Goal: Task Accomplishment & Management: Use online tool/utility

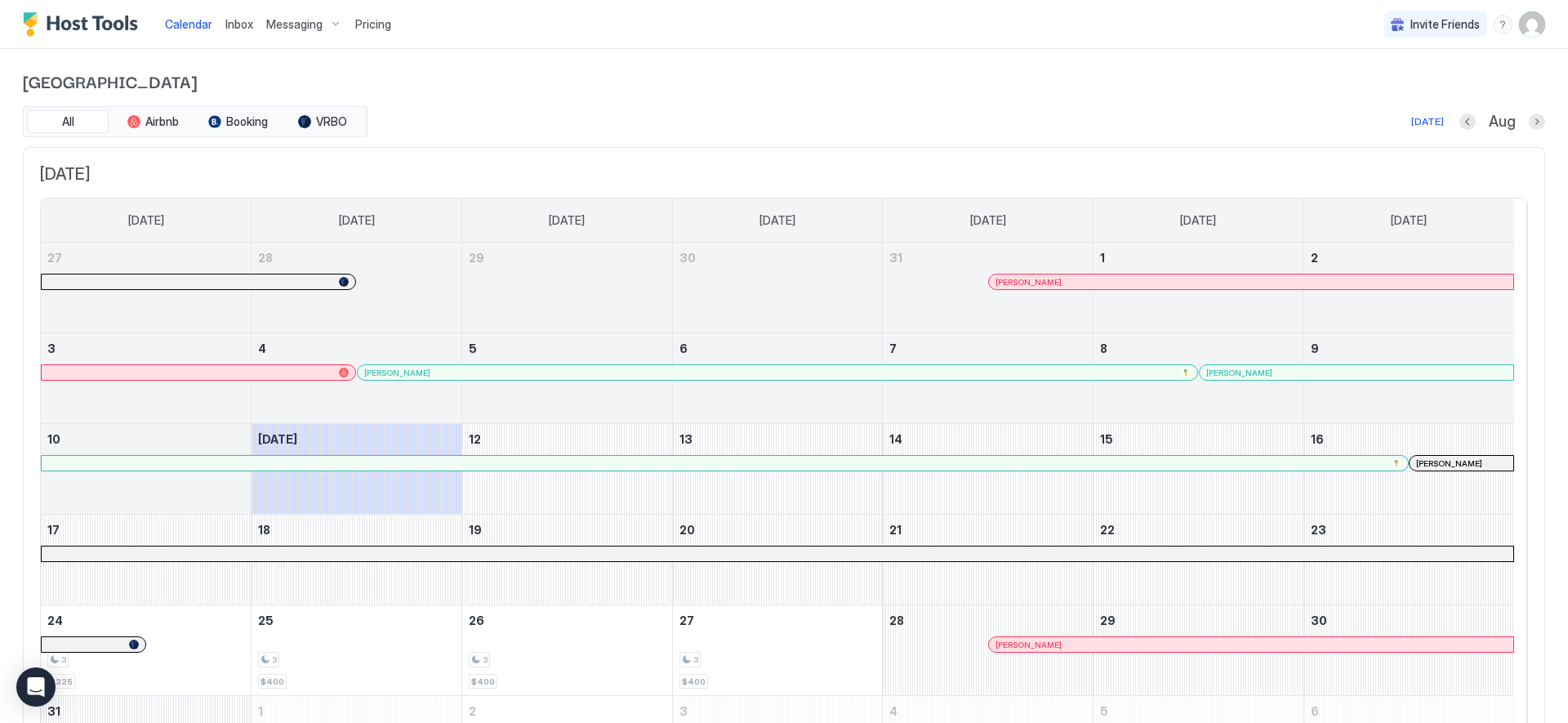
click at [238, 22] on span "Inbox" at bounding box center [239, 24] width 28 height 13
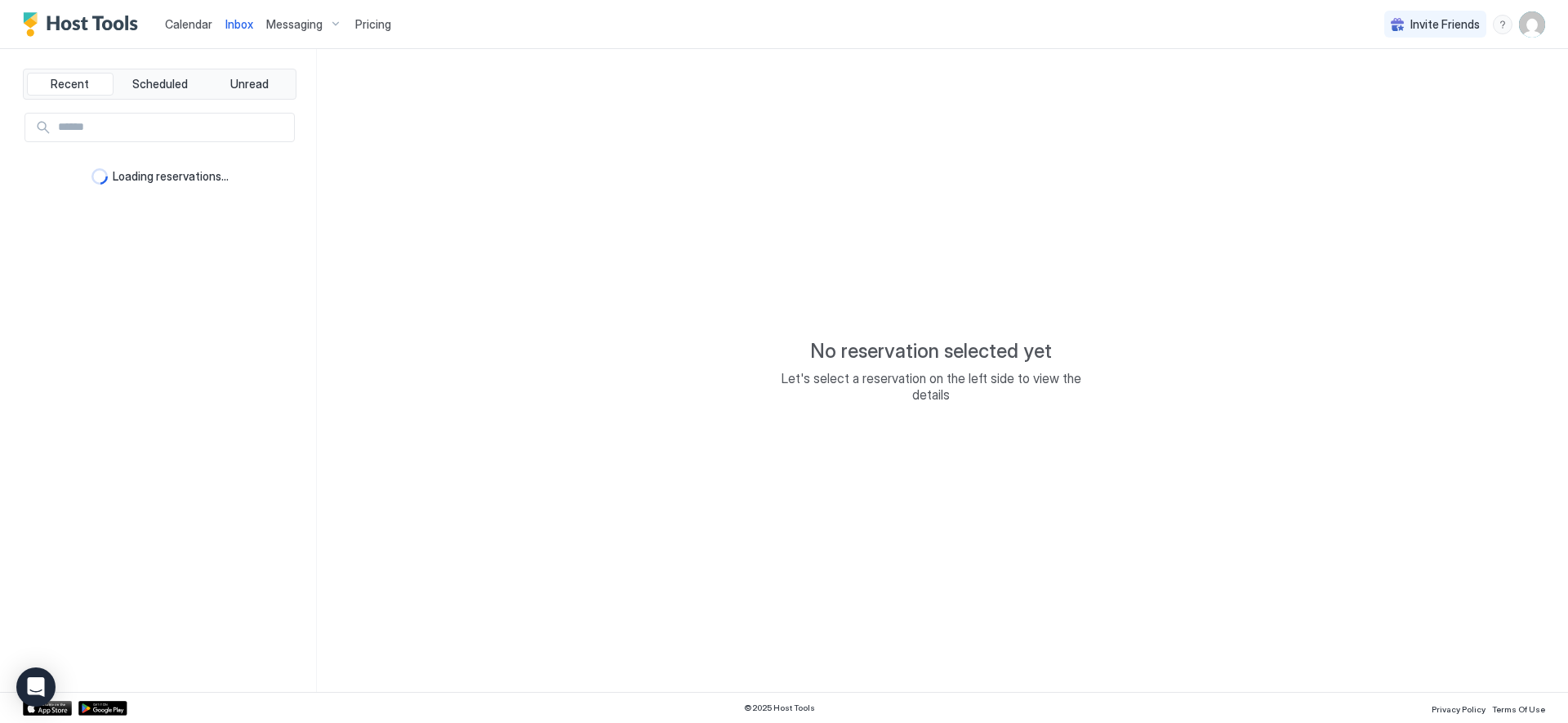
type textarea "*"
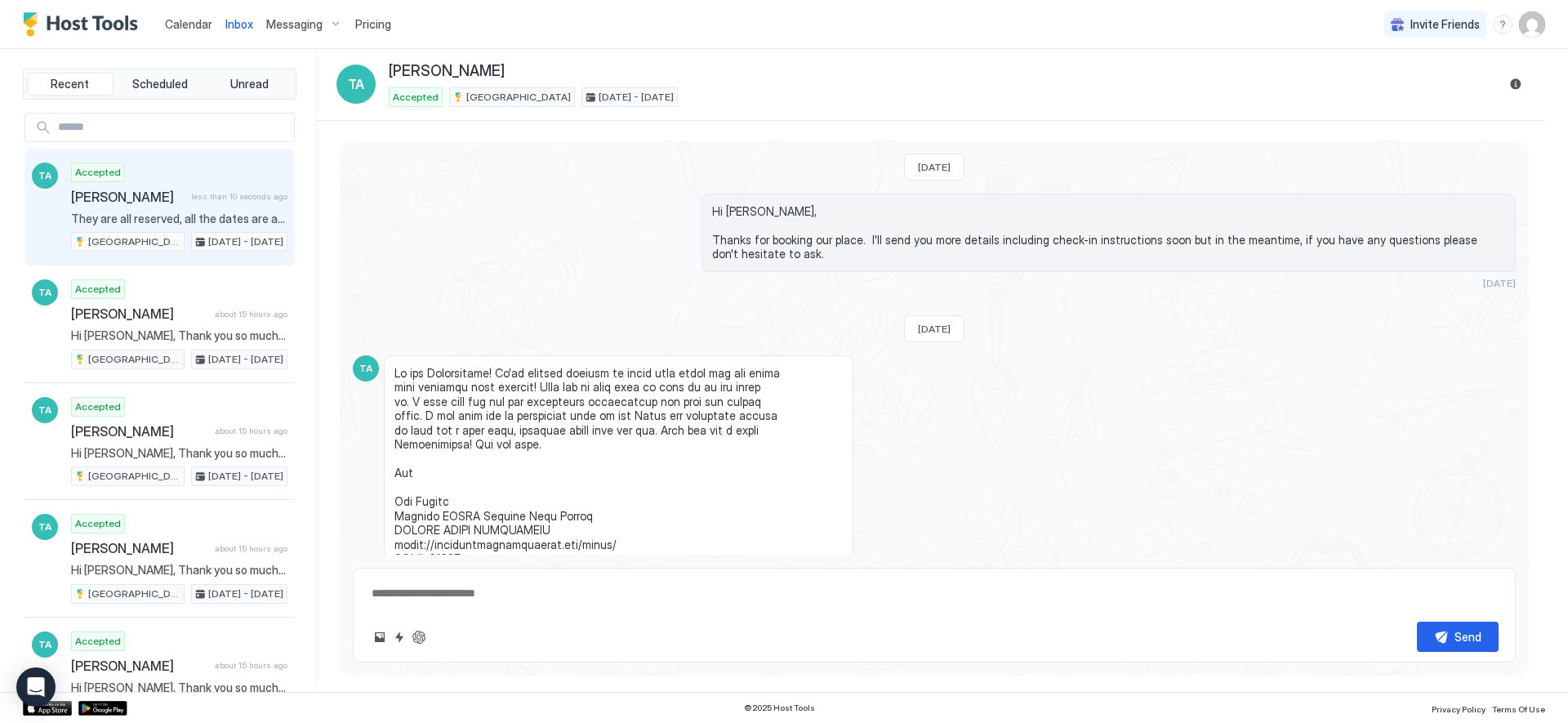
scroll to position [2153, 0]
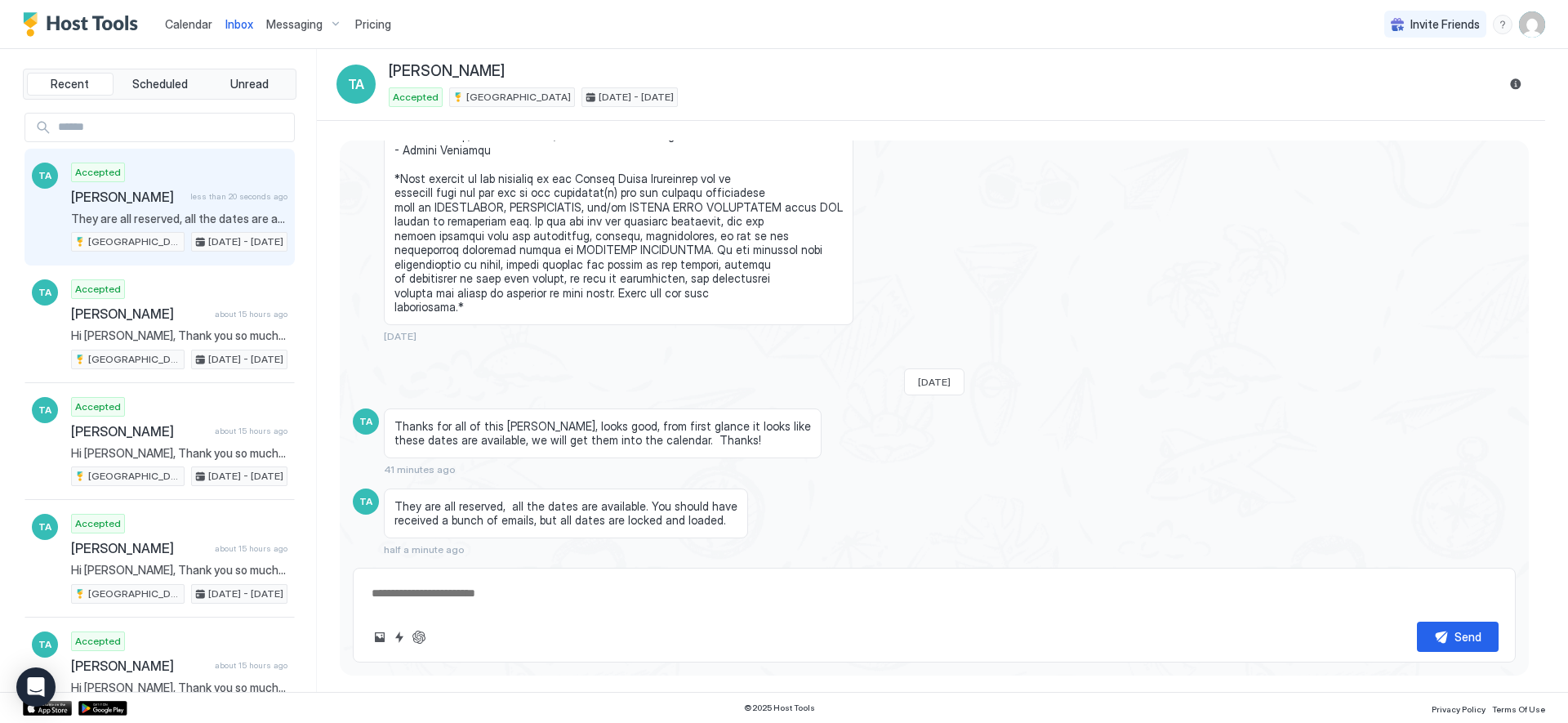
click at [184, 19] on span "Calendar" at bounding box center [188, 24] width 47 height 13
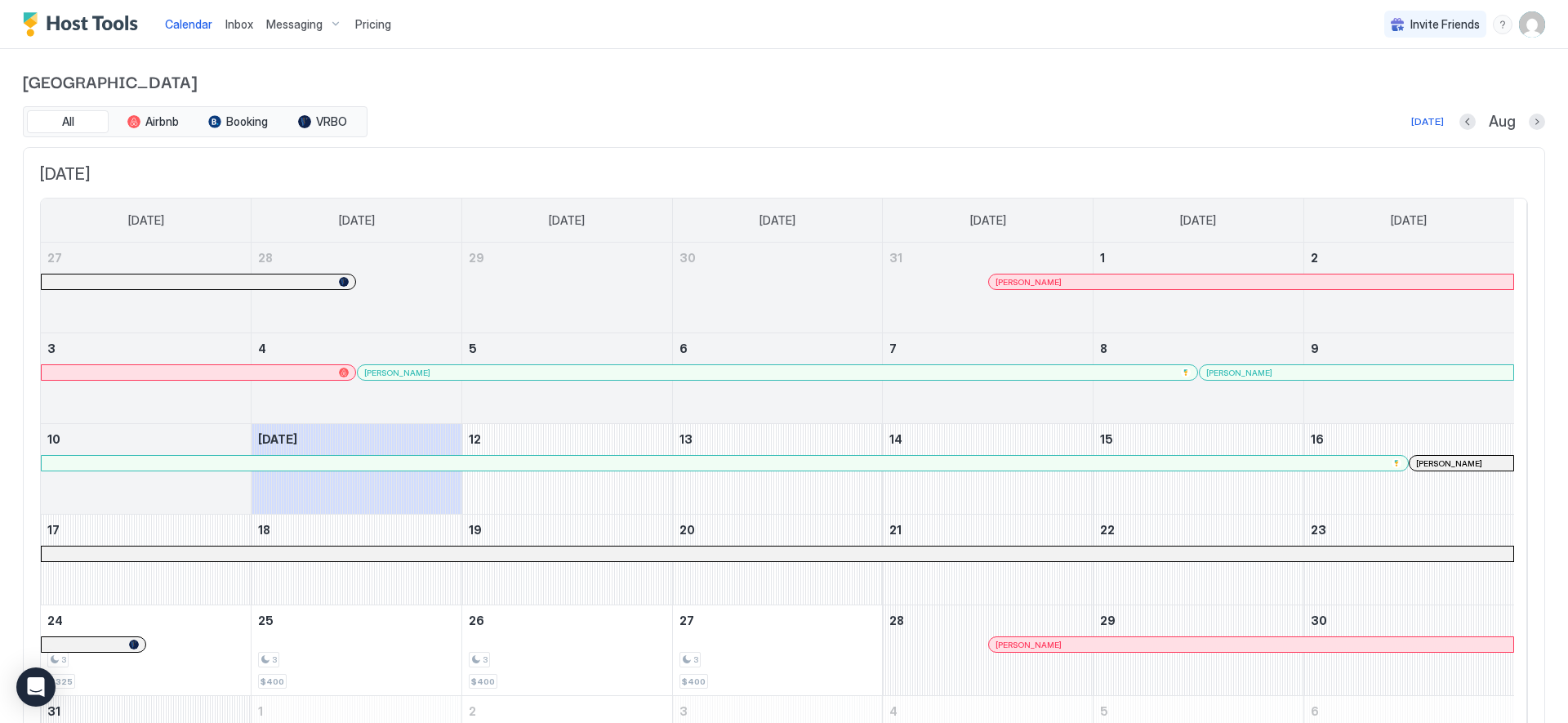
click at [227, 25] on span "Inbox" at bounding box center [239, 24] width 28 height 13
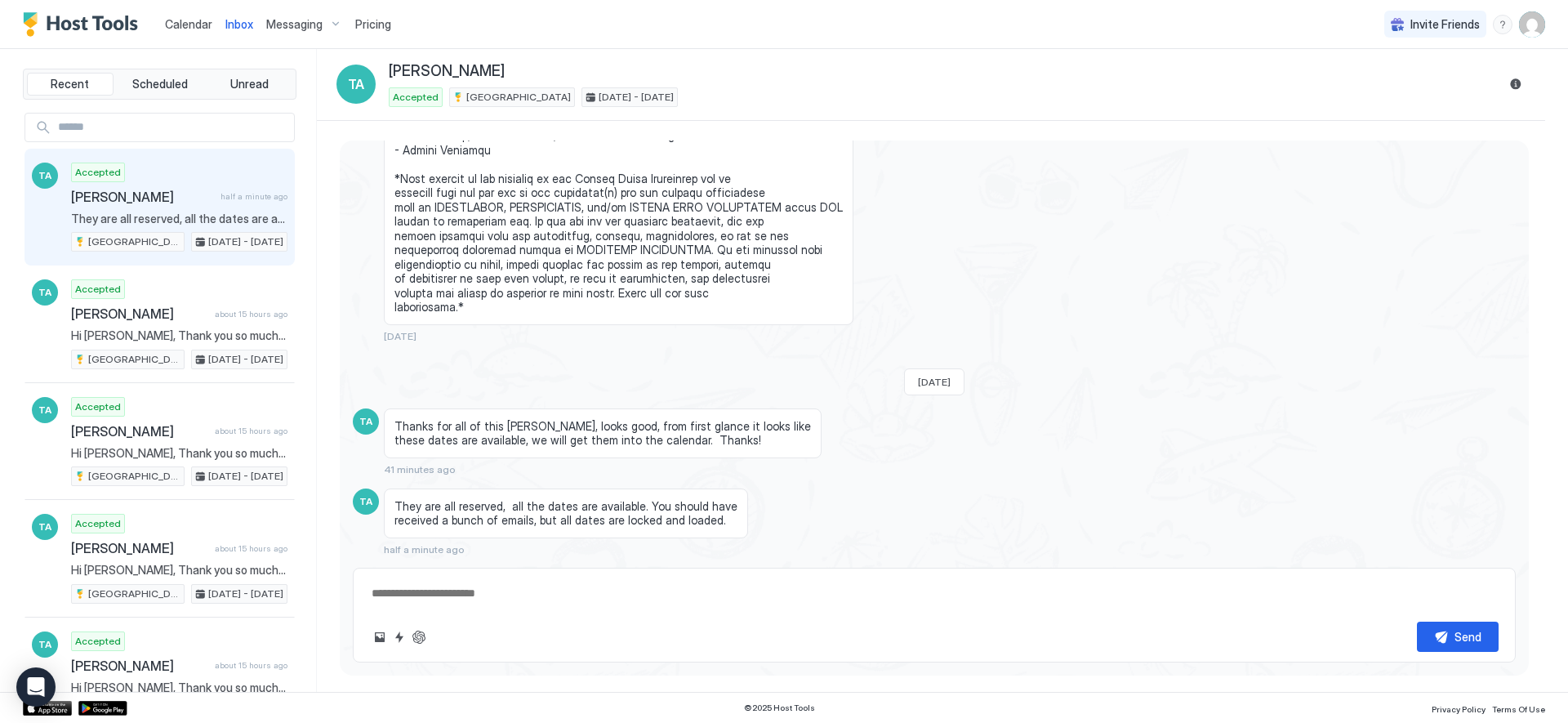
click at [186, 23] on span "Calendar" at bounding box center [188, 24] width 47 height 13
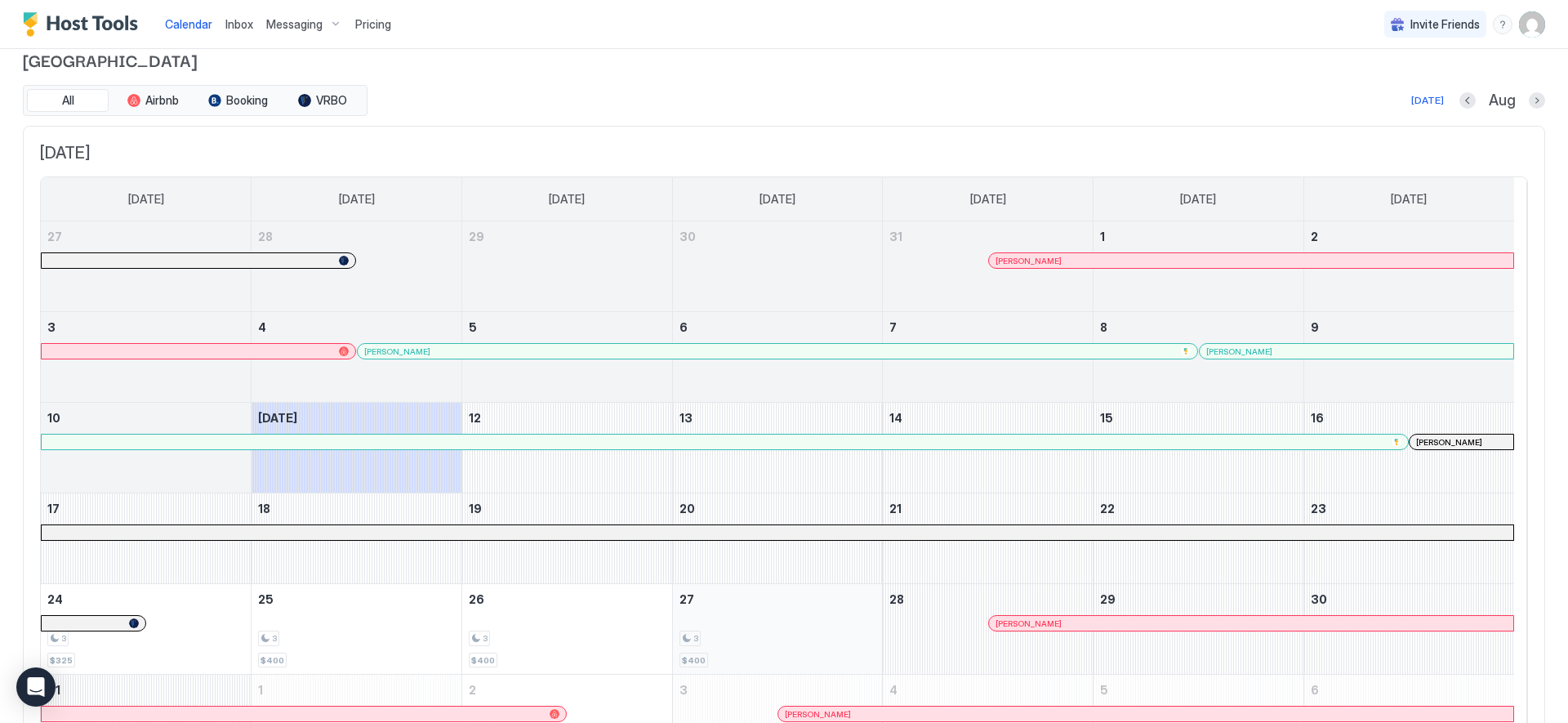
scroll to position [24, 0]
click at [1529, 98] on button "Next month" at bounding box center [1536, 98] width 16 height 16
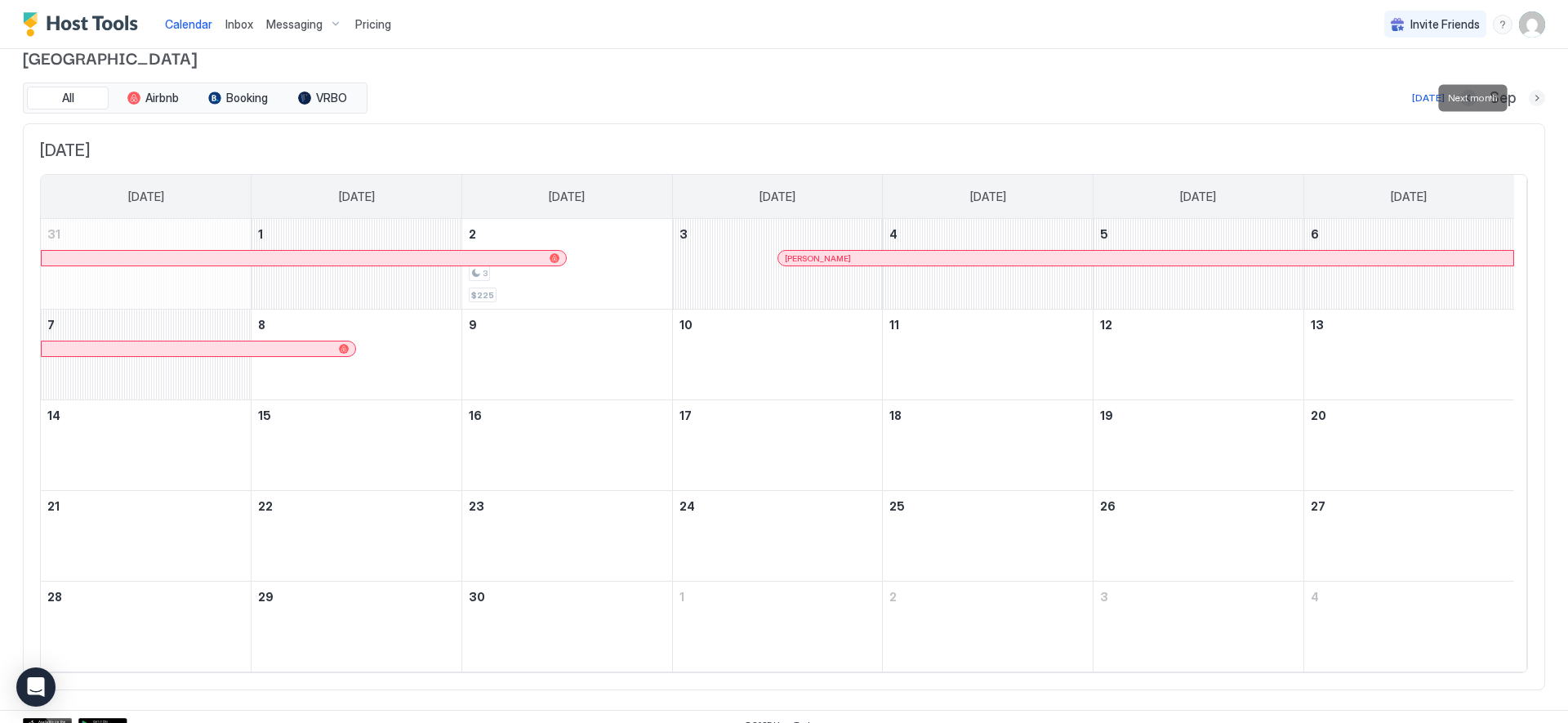
scroll to position [0, 0]
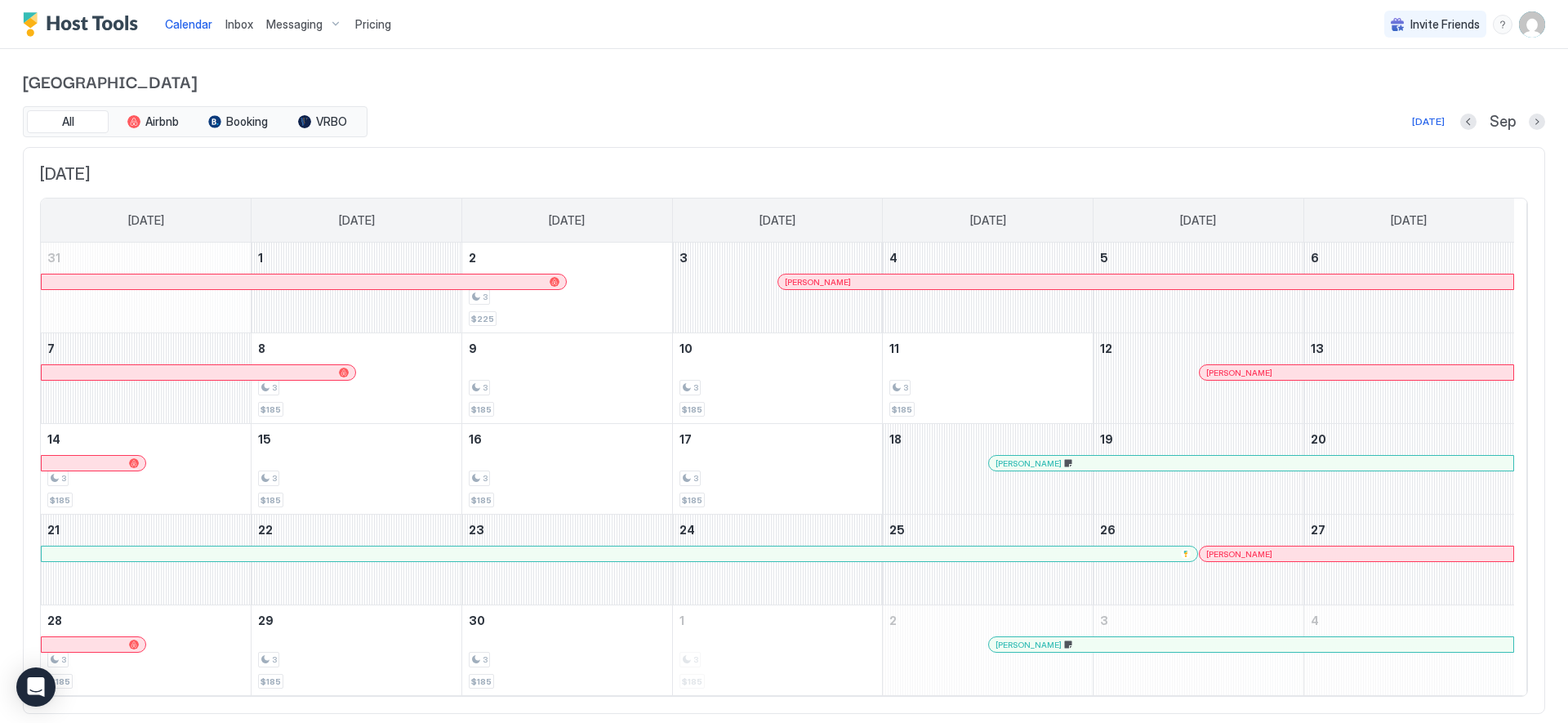
click at [1025, 466] on div at bounding box center [1025, 464] width 13 height 13
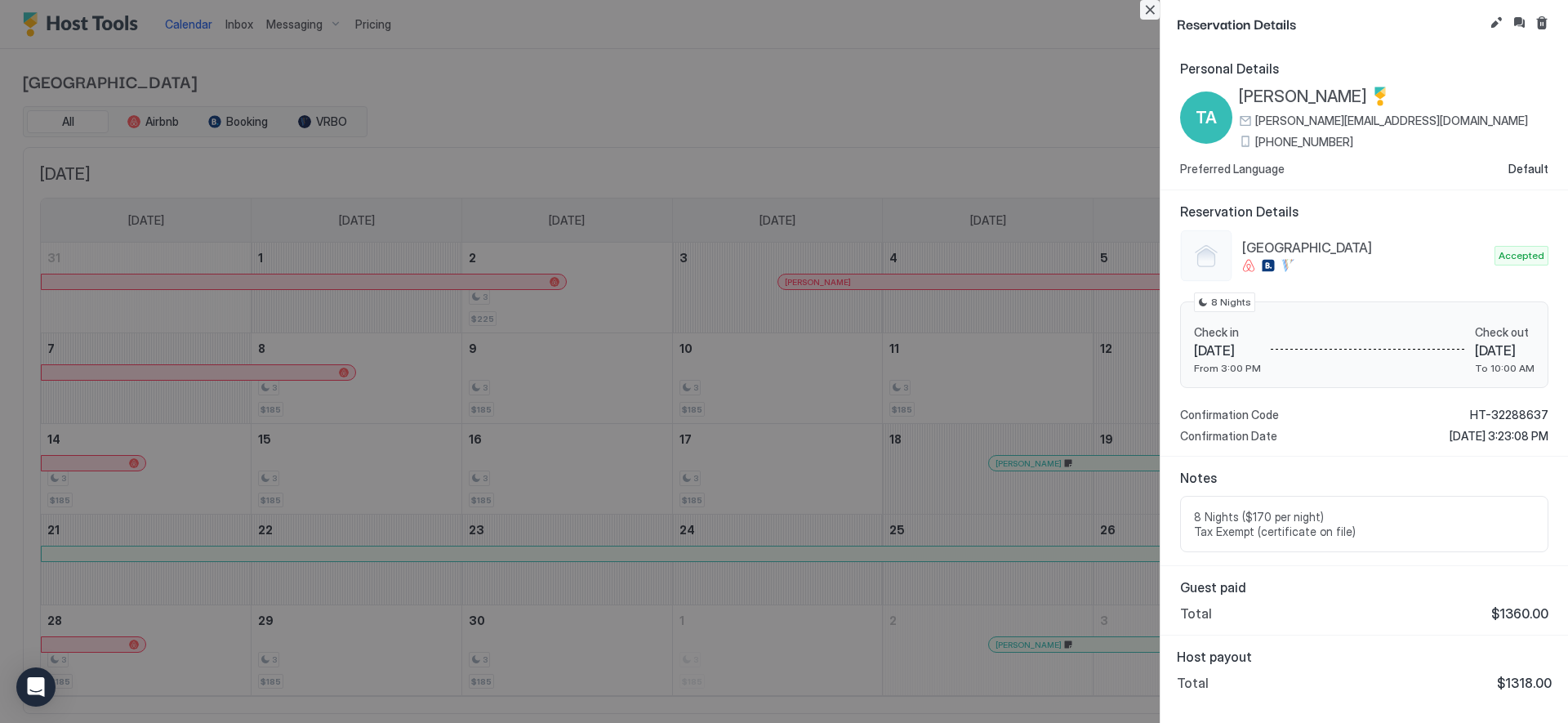
click at [1155, 13] on button "Close" at bounding box center [1150, 10] width 19 height 19
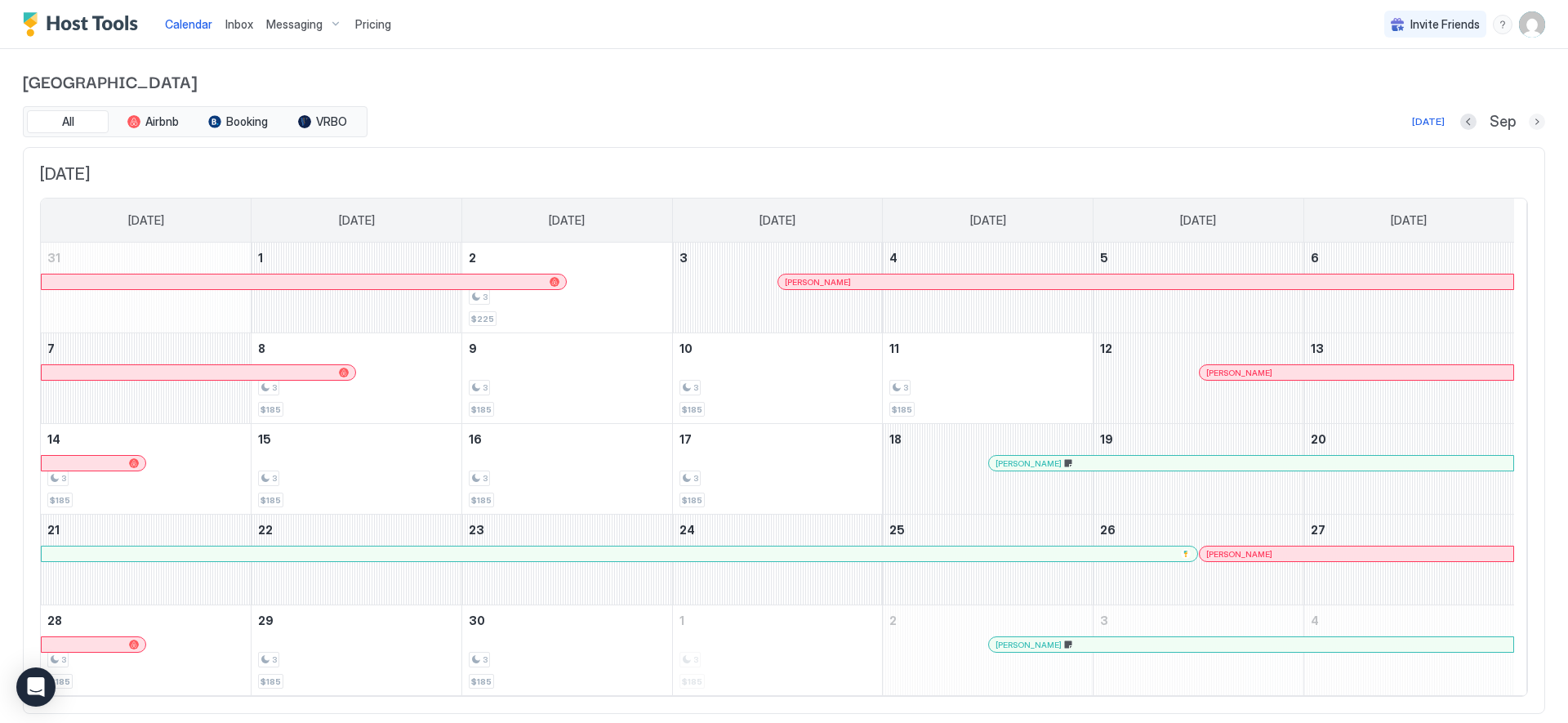
click at [1529, 122] on button "Next month" at bounding box center [1536, 121] width 16 height 16
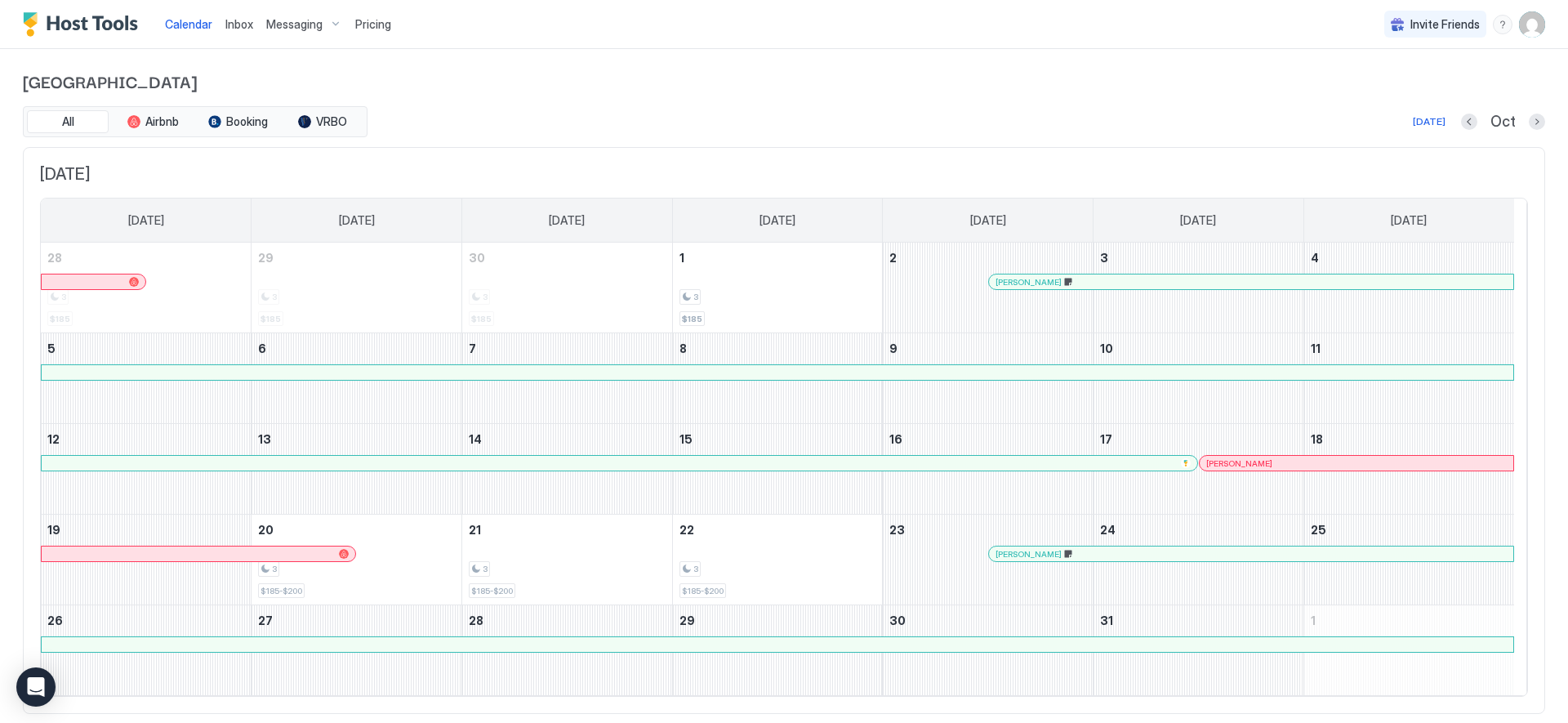
click at [1153, 277] on div at bounding box center [1153, 282] width 13 height 13
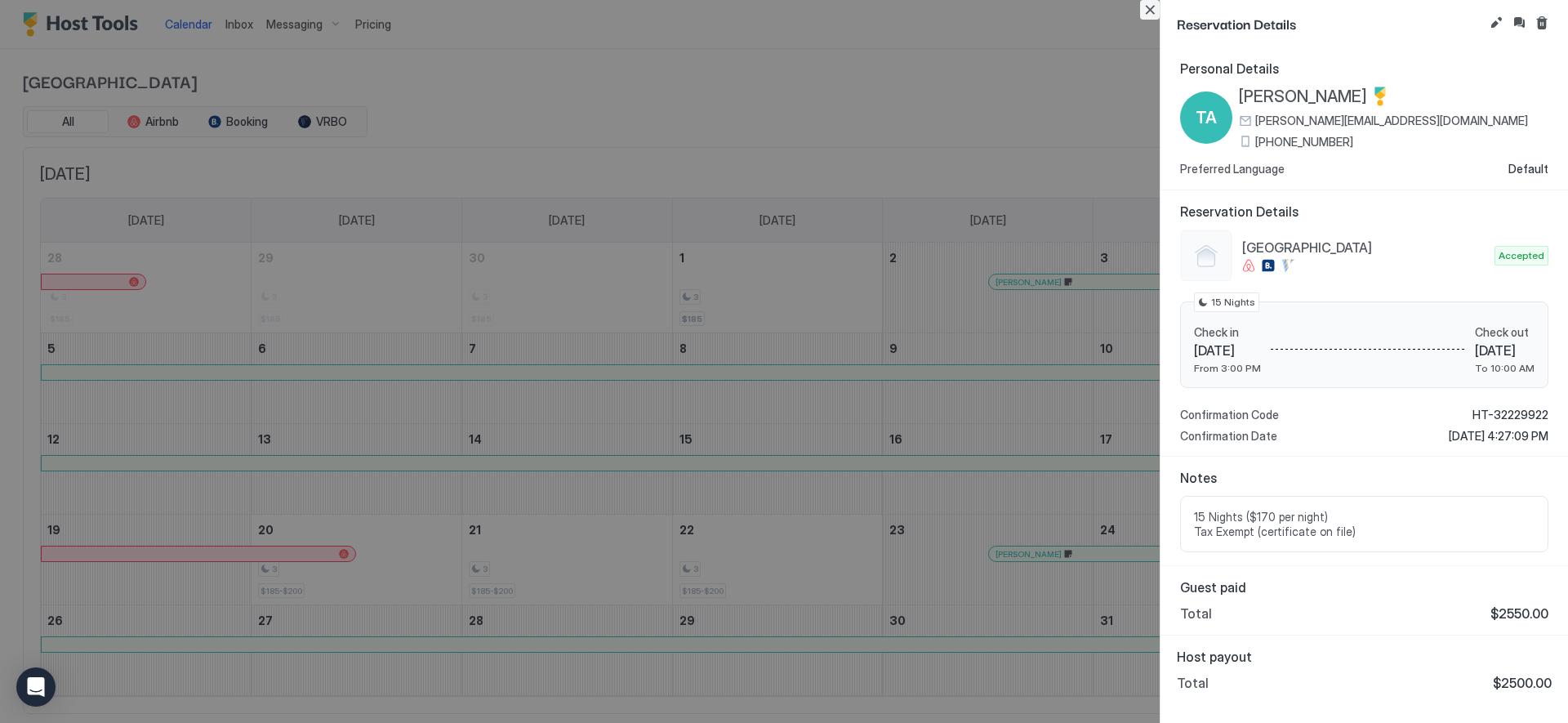
click at [1149, 13] on button "Close" at bounding box center [1150, 10] width 19 height 19
